Goal: Task Accomplishment & Management: Use online tool/utility

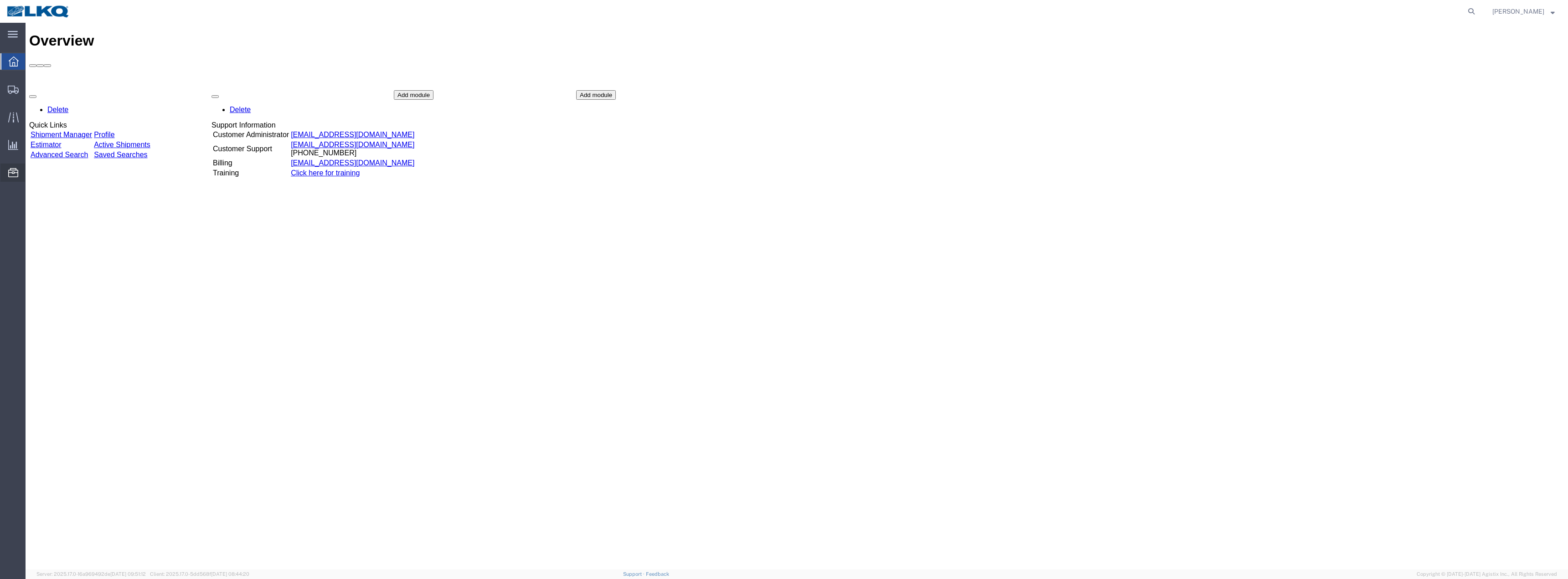
click at [0, 0] on span "Location Appointment" at bounding box center [0, 0] width 0 height 0
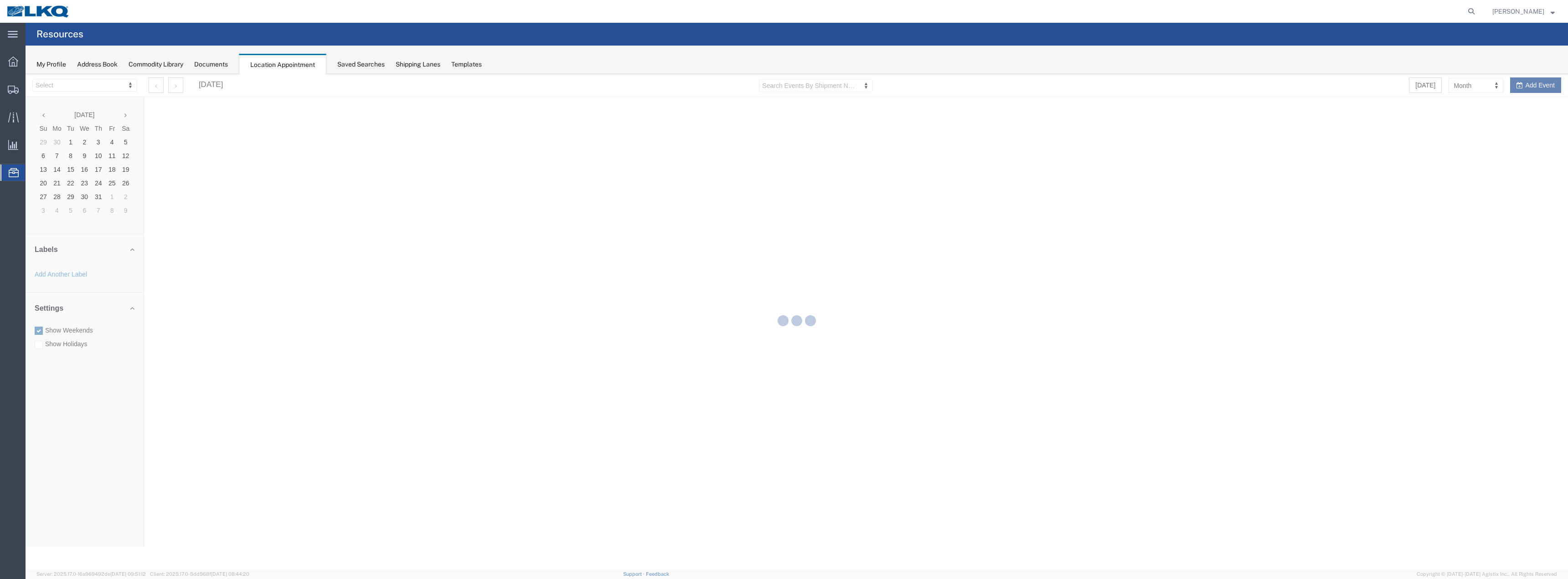
select select "28018"
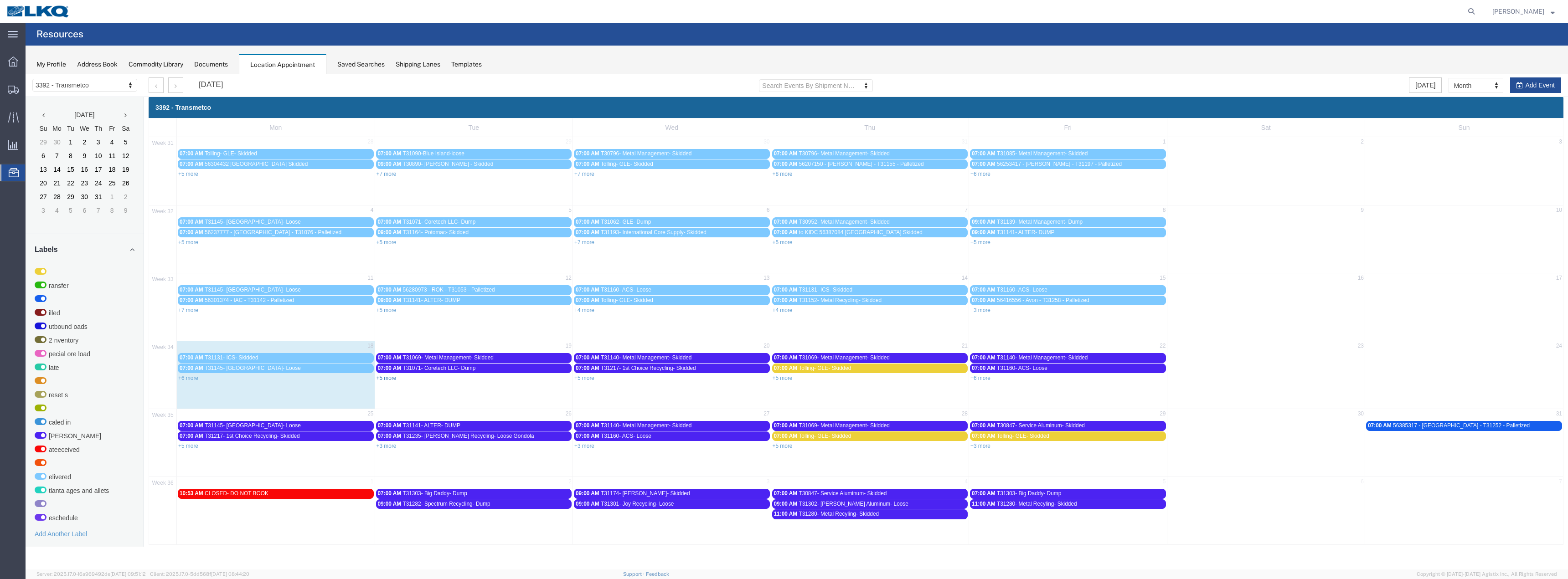
click at [381, 377] on link "+5 more" at bounding box center [387, 378] width 20 height 6
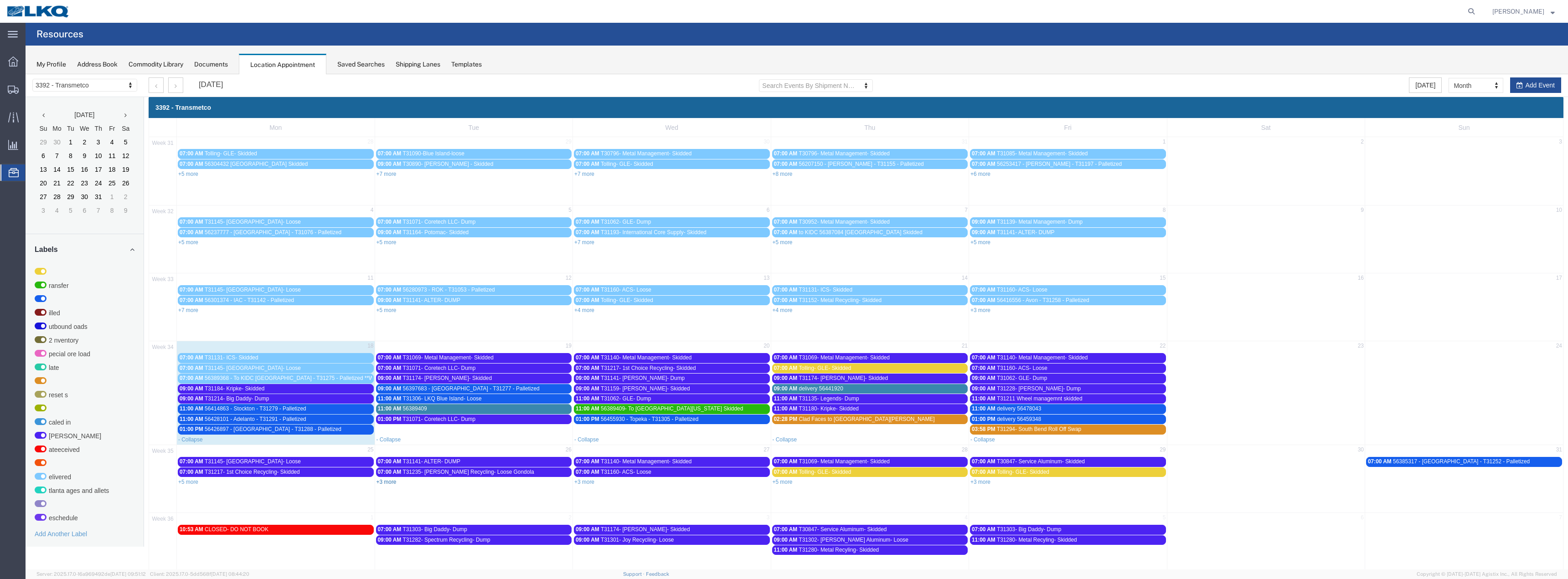
click at [394, 480] on link "+3 more" at bounding box center [387, 482] width 20 height 6
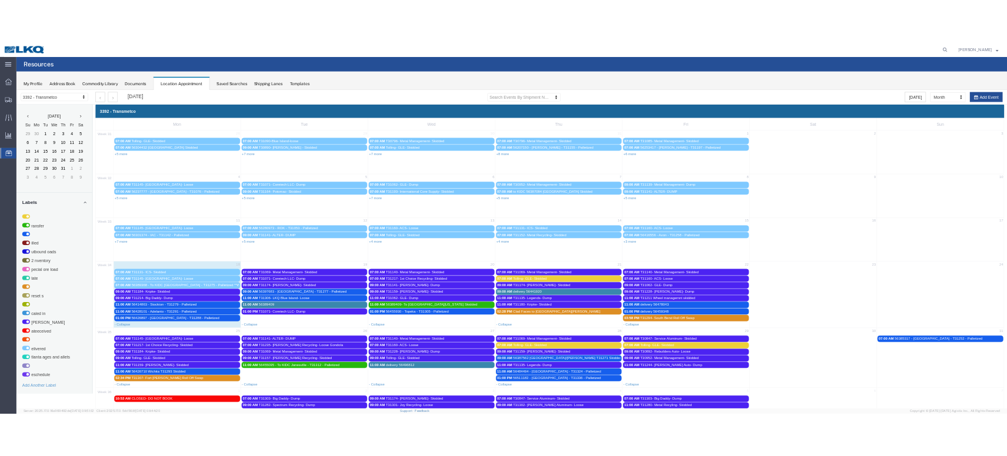
scroll to position [60, 0]
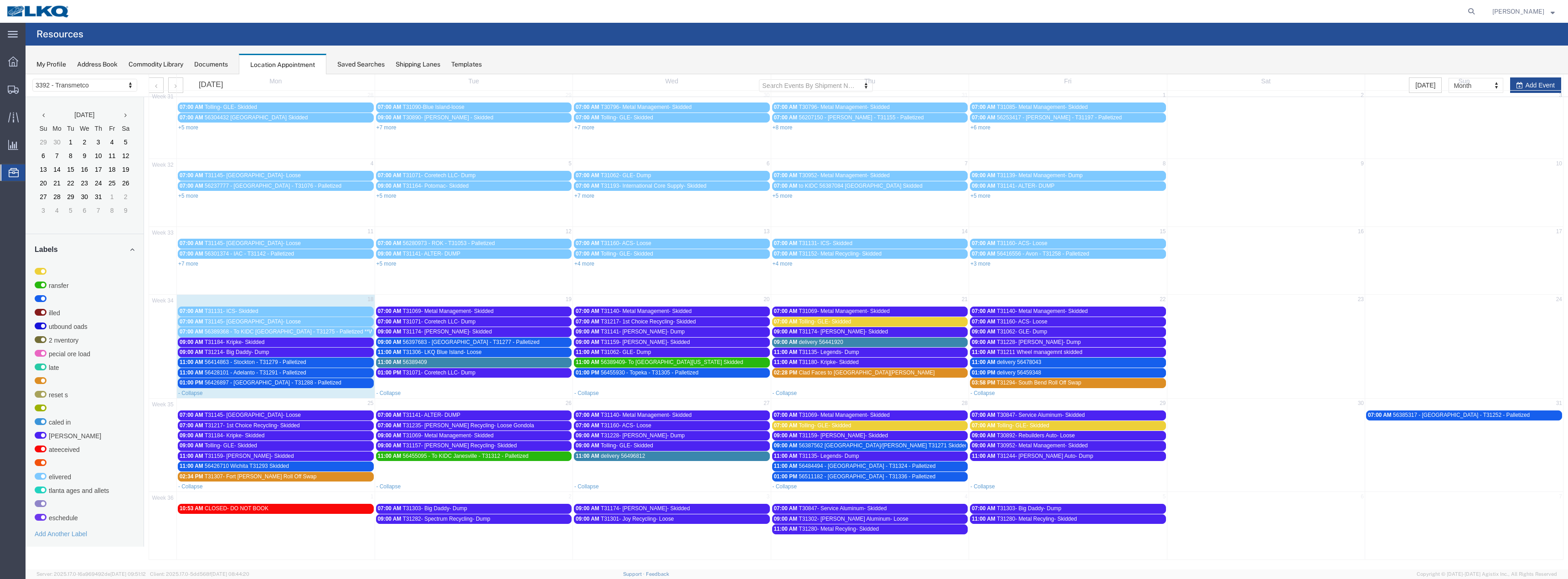
click at [419, 361] on span "56389409" at bounding box center [415, 362] width 24 height 6
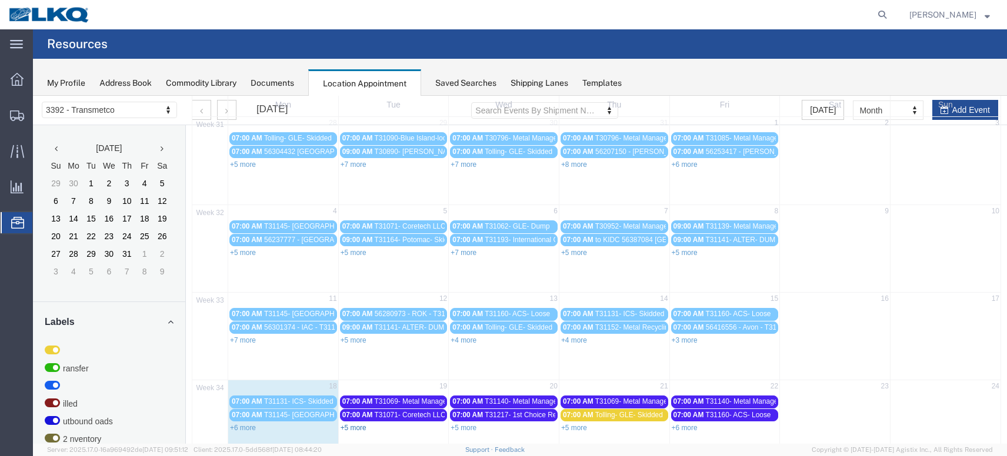
click at [356, 428] on link "+5 more" at bounding box center [354, 428] width 26 height 8
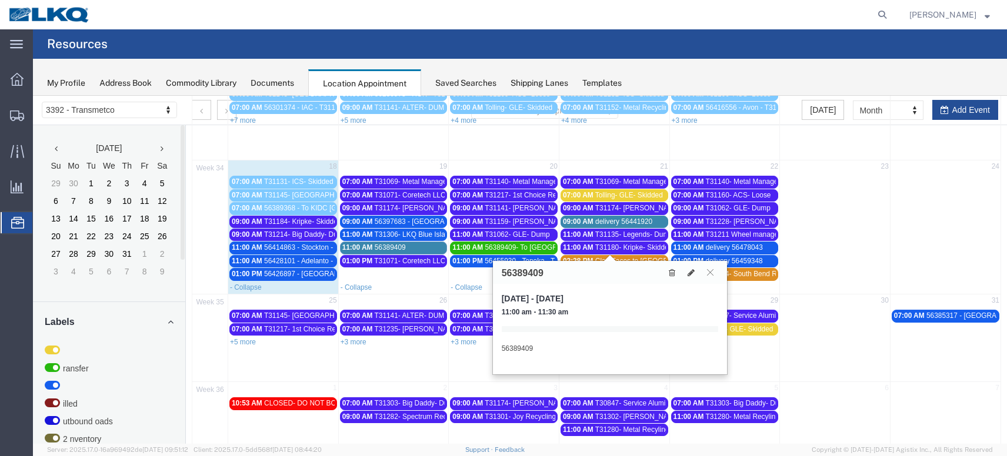
scroll to position [259, 0]
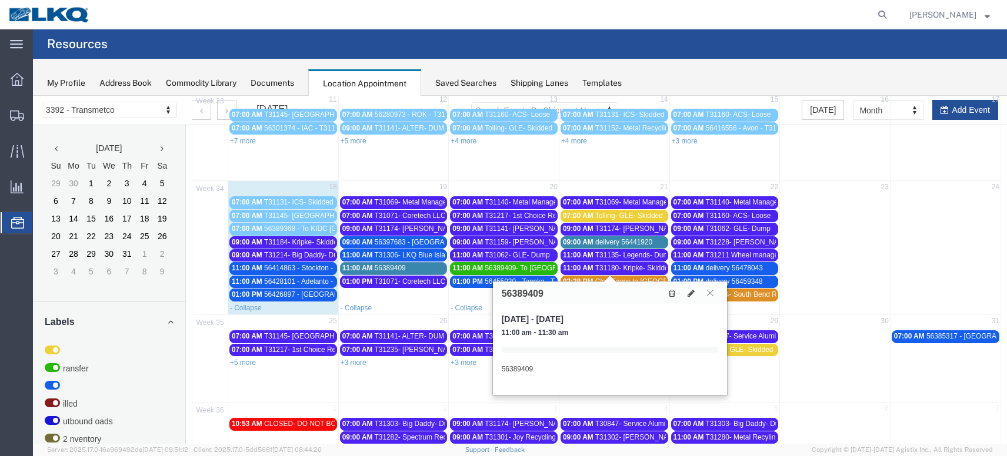
click at [711, 291] on icon at bounding box center [710, 292] width 6 height 7
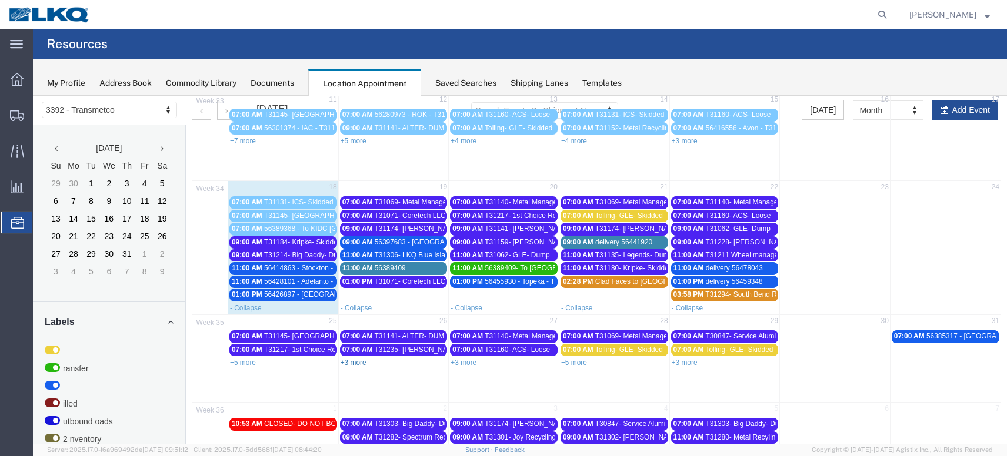
click at [359, 363] on link "+3 more" at bounding box center [354, 363] width 26 height 8
